Goal: Task Accomplishment & Management: Manage account settings

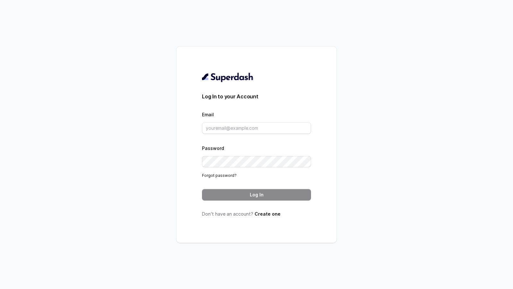
click at [221, 171] on div "Password Forgot password?" at bounding box center [256, 161] width 109 height 35
click at [219, 175] on link "Forgot password?" at bounding box center [219, 175] width 35 height 5
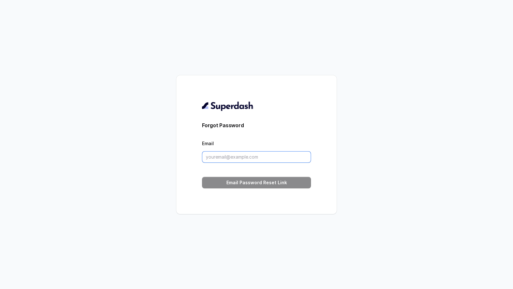
click at [239, 153] on input "Email" at bounding box center [256, 157] width 109 height 12
paste input "[EMAIL_ADDRESS]"
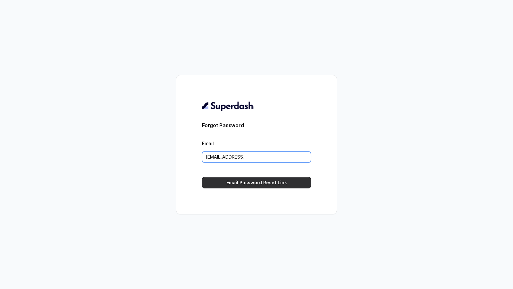
type input "[EMAIL_ADDRESS]"
click at [236, 181] on button "Email Password Reset Link" at bounding box center [256, 183] width 109 height 12
click at [261, 185] on button "Email Password Reset Link" at bounding box center [256, 183] width 109 height 12
